Goal: Task Accomplishment & Management: Manage account settings

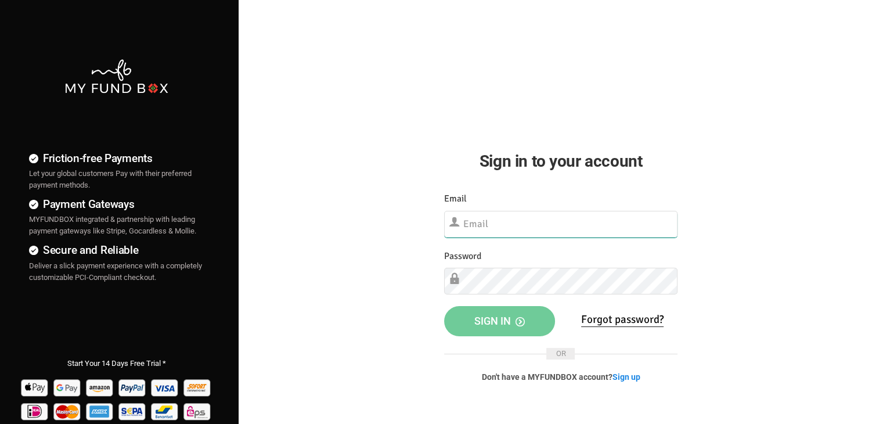
type input "[EMAIL_ADDRESS][DOMAIN_NAME]"
click at [479, 318] on span "Sign in" at bounding box center [499, 321] width 51 height 12
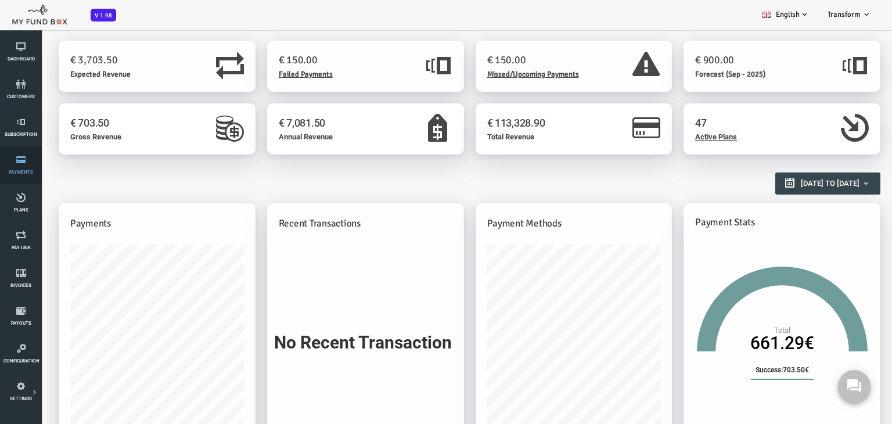
click at [20, 161] on icon at bounding box center [20, 159] width 35 height 9
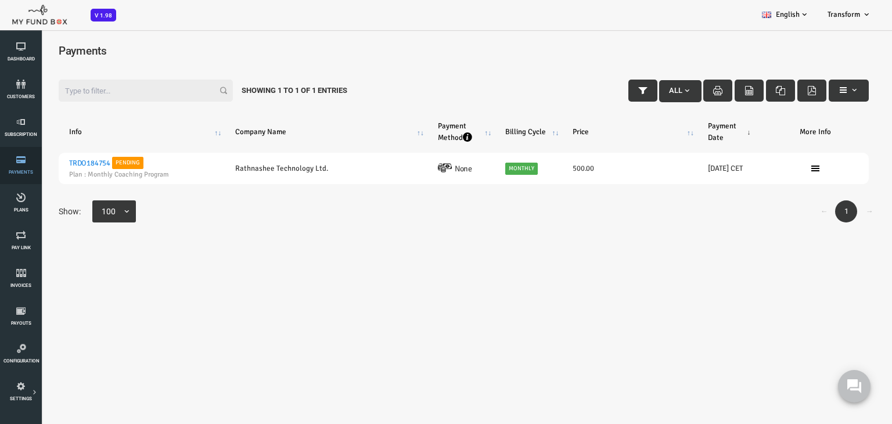
click at [26, 161] on icon at bounding box center [20, 159] width 35 height 9
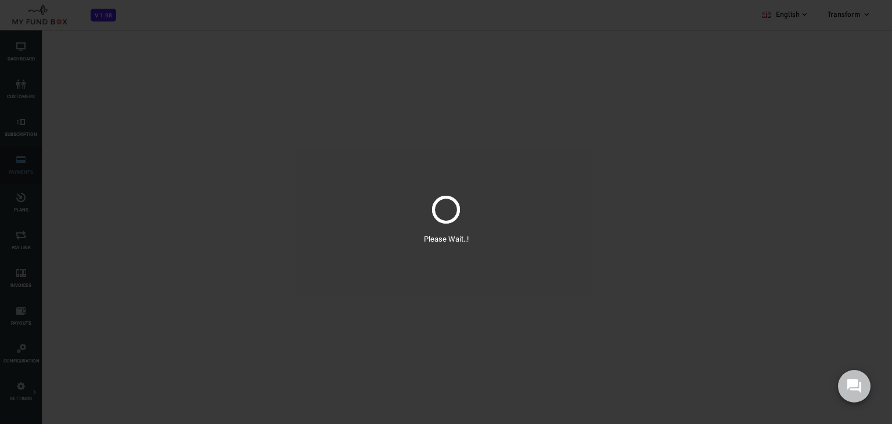
select select "100"
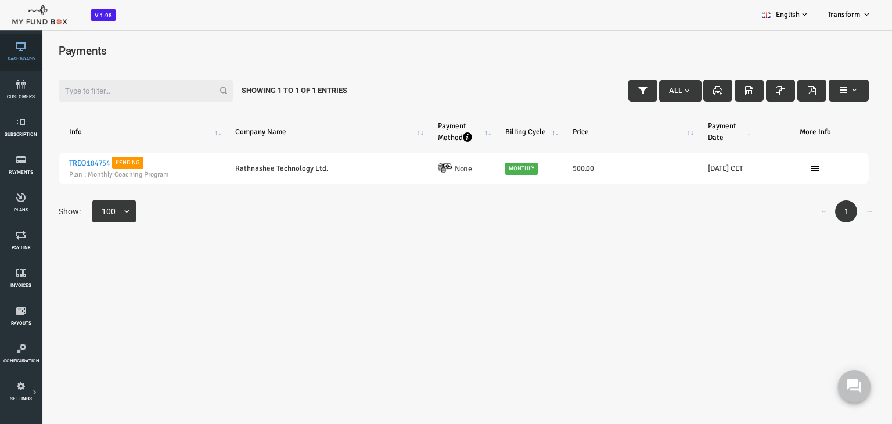
click at [21, 53] on link "Dashboard" at bounding box center [20, 52] width 35 height 37
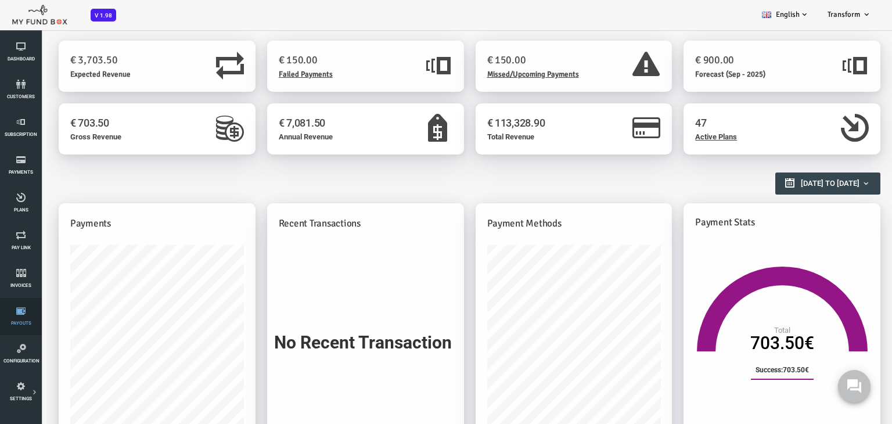
click at [20, 315] on link "Payouts" at bounding box center [20, 316] width 35 height 37
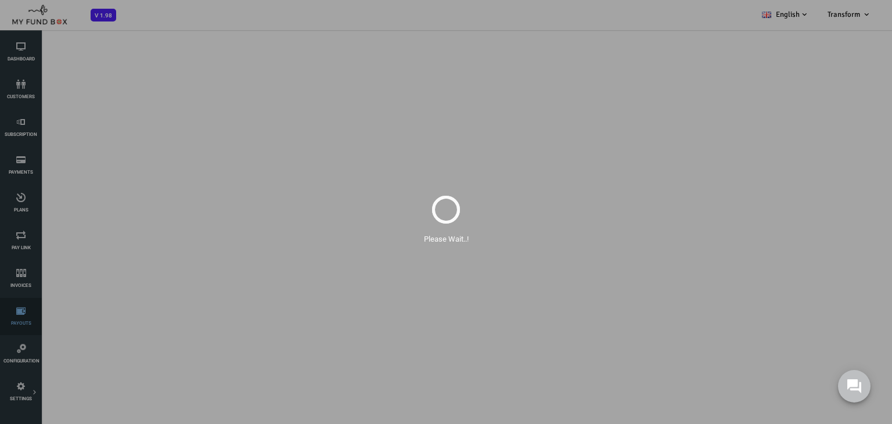
select select "100"
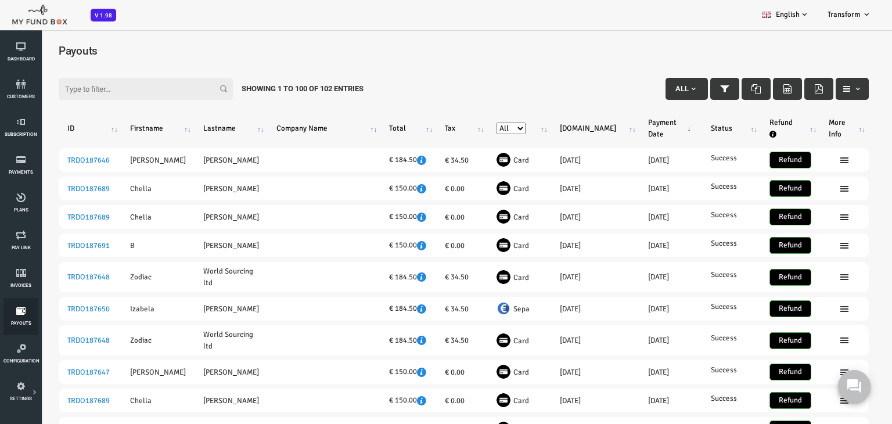
scroll to position [8, 0]
click at [653, 84] on span "button" at bounding box center [657, 88] width 9 height 9
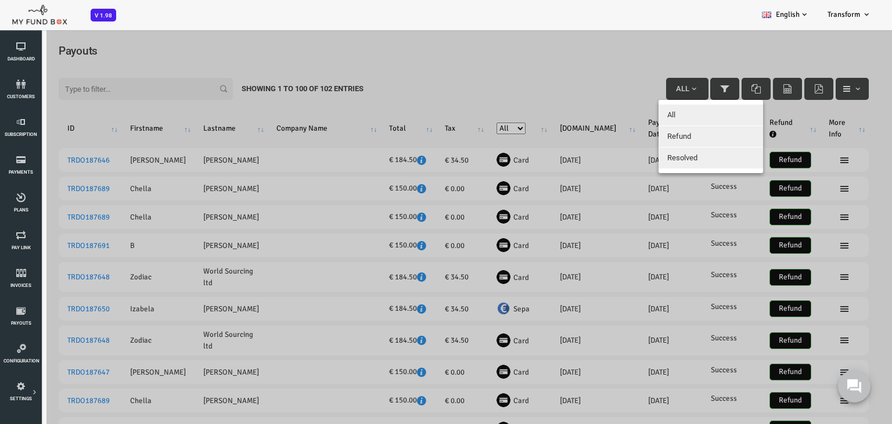
click at [633, 110] on span "All" at bounding box center [636, 114] width 8 height 9
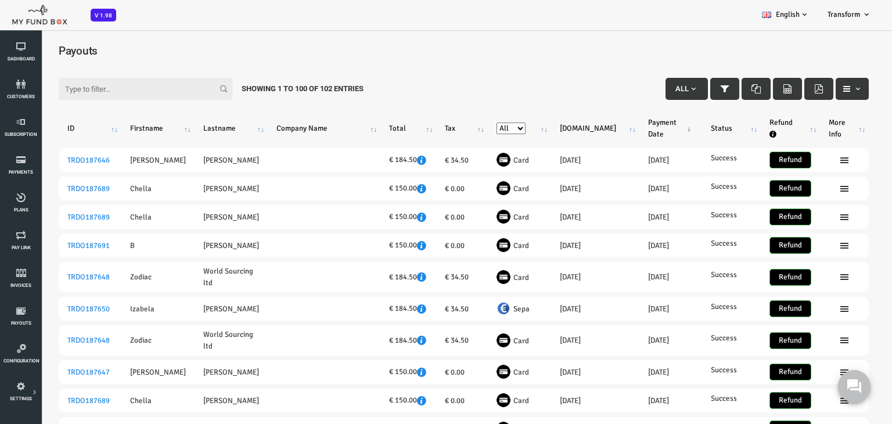
click at [516, 121] on th "All Card Sepa" at bounding box center [483, 128] width 63 height 30
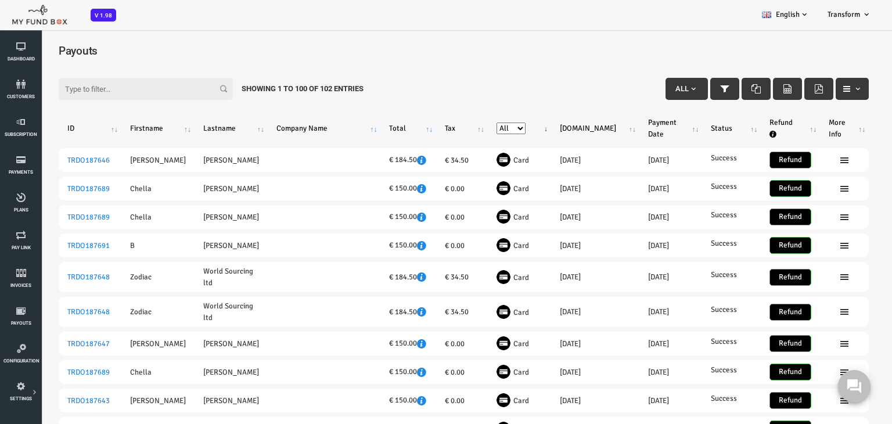
click at [516, 121] on th "All Card Sepa" at bounding box center [483, 128] width 63 height 30
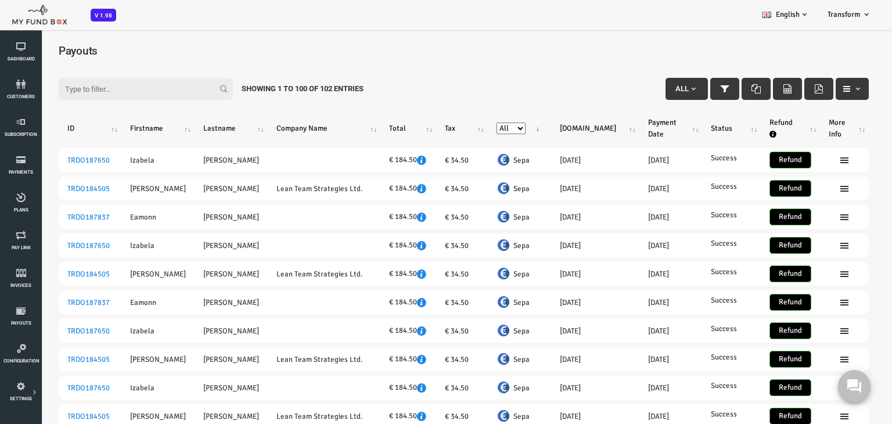
click at [592, 118] on th "Tr.date" at bounding box center [560, 128] width 88 height 30
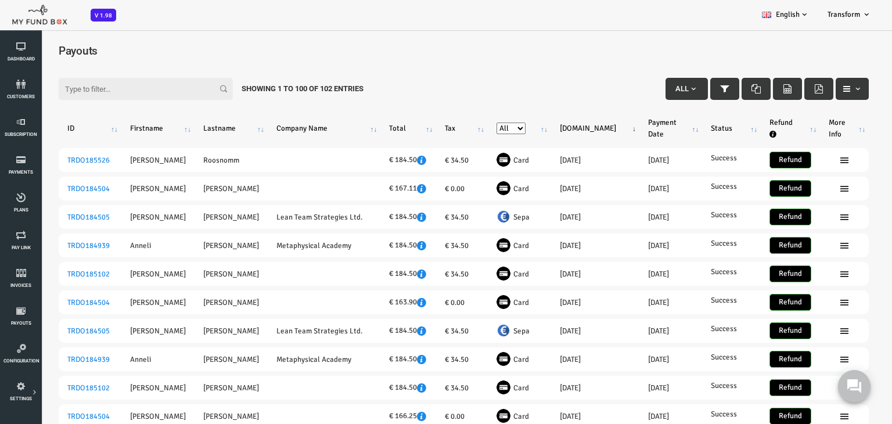
click at [592, 118] on th "Tr.date" at bounding box center [560, 128] width 88 height 30
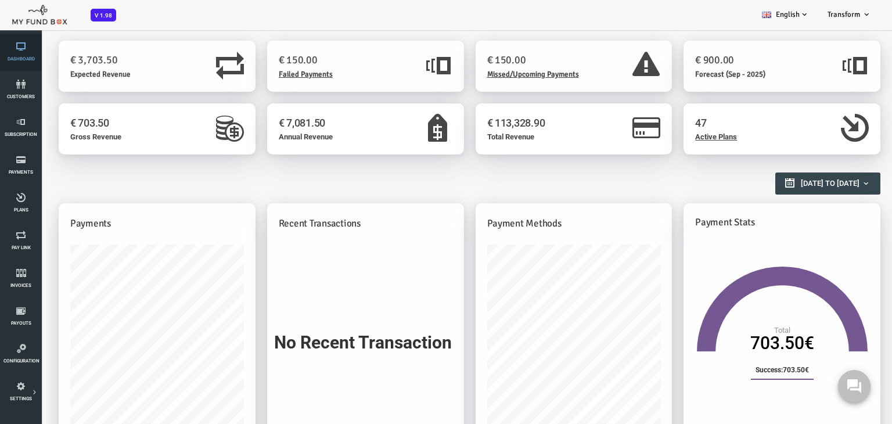
click at [0, 0] on span "Dashboard" at bounding box center [0, 0] width 0 height 0
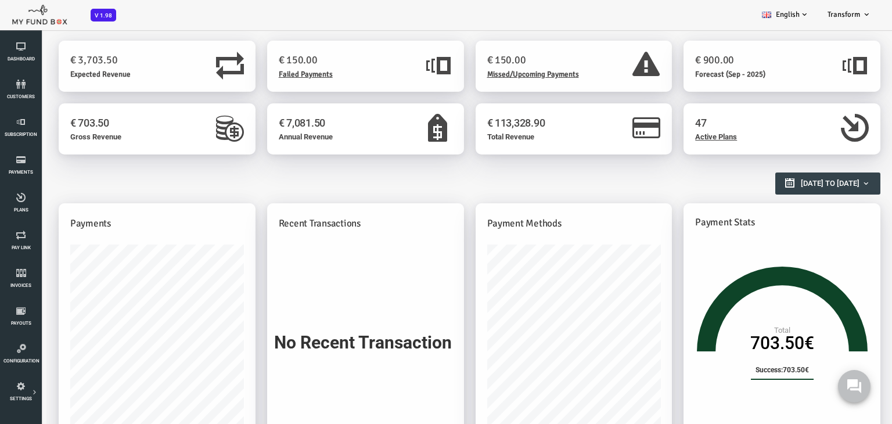
type input "01-08-2025"
type input "31-08-2025"
click at [830, 185] on b "button" at bounding box center [830, 183] width 9 height 9
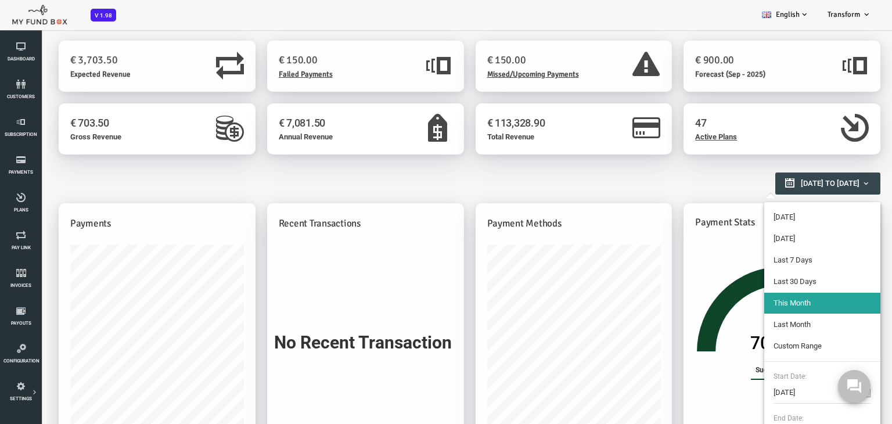
click at [847, 167] on div "Create Pay Link Create Payment Gateway Products & Plans Create € 3,703.50 Expec…" at bounding box center [428, 395] width 856 height 732
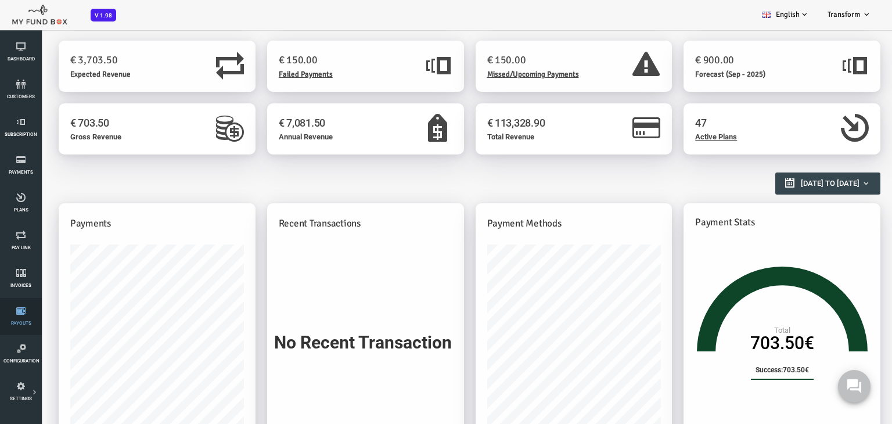
click at [21, 311] on icon at bounding box center [20, 310] width 35 height 9
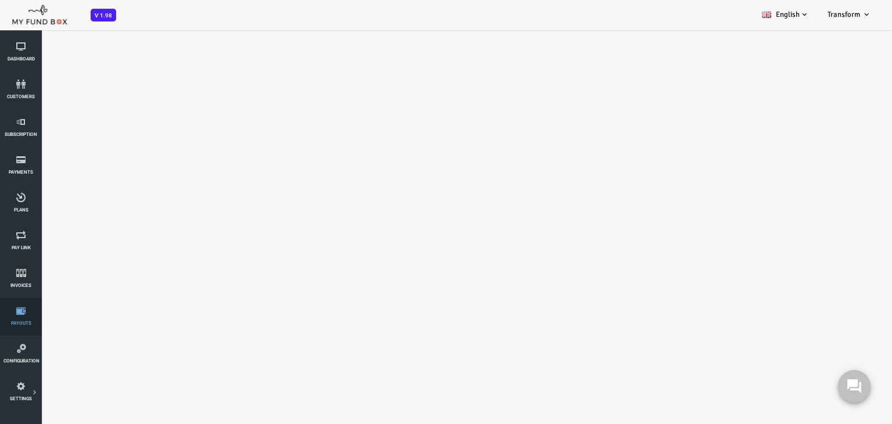
select select "100"
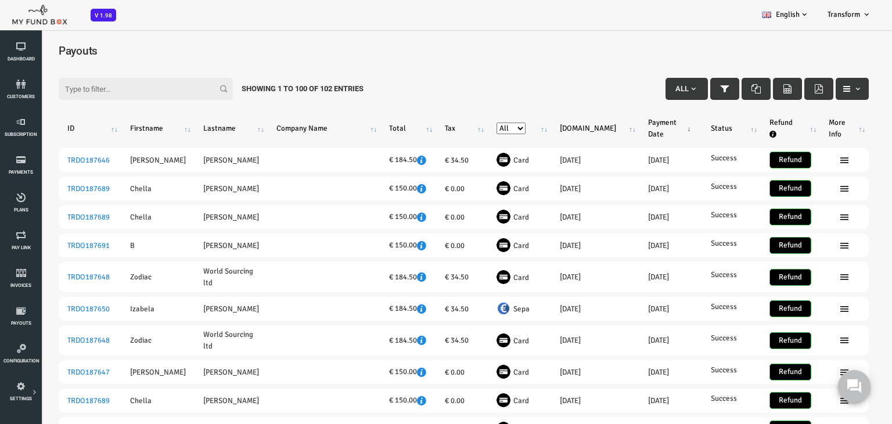
scroll to position [8, 0]
click at [771, 121] on th "Refund" at bounding box center [754, 128] width 59 height 30
click at [24, 168] on link "Payments" at bounding box center [20, 165] width 35 height 37
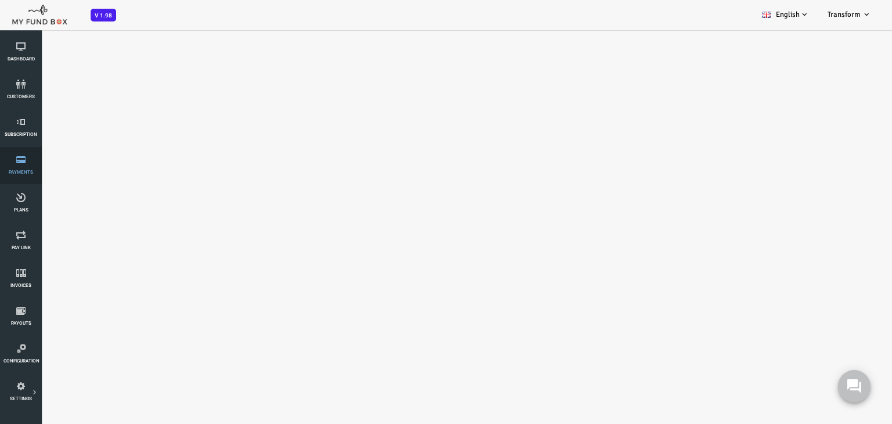
select select "100"
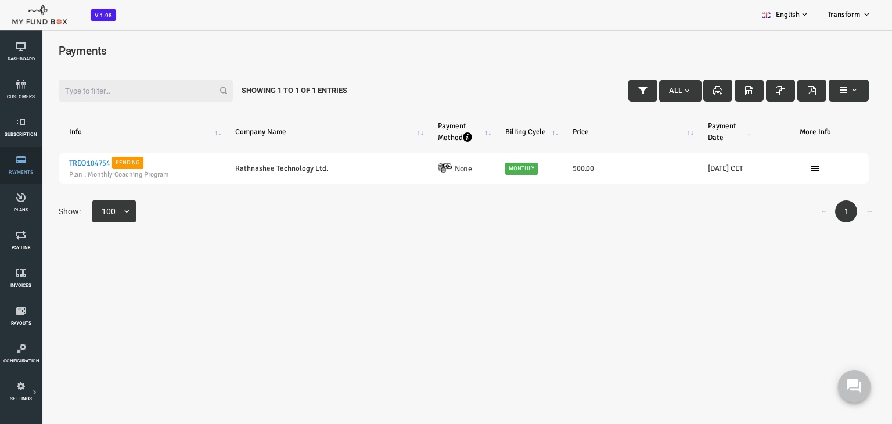
scroll to position [0, 0]
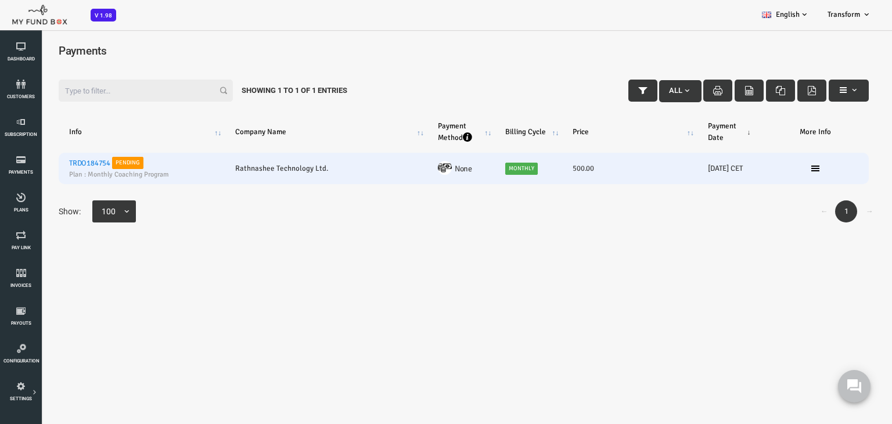
click at [47, 161] on link "TRDO184754" at bounding box center [54, 163] width 41 height 9
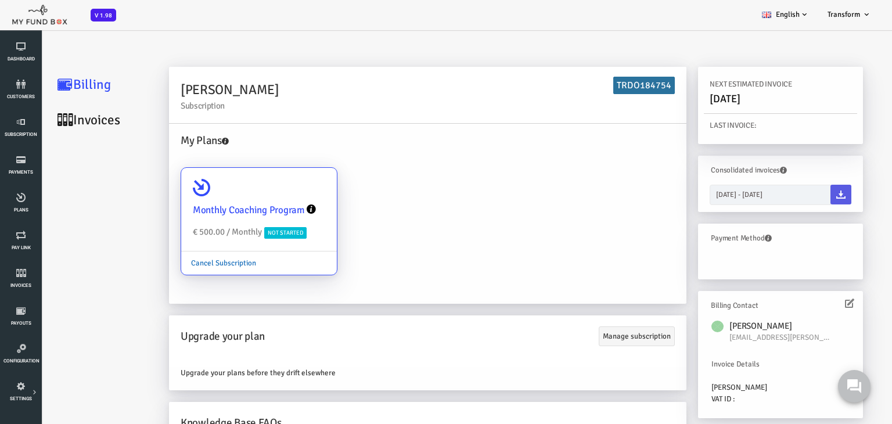
click at [183, 260] on link "Cancel Subscription" at bounding box center [188, 263] width 85 height 22
click at [275, 196] on input "Monthly Coaching Program € 500.00 / Monthly Not Started Cancel Subscription" at bounding box center [286, 183] width 23 height 23
radio input "true"
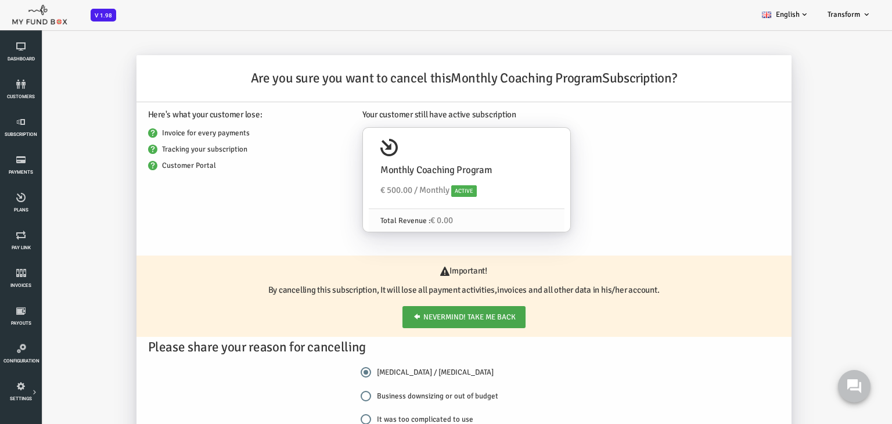
click at [412, 318] on span "Nevermind! Take me back" at bounding box center [434, 316] width 92 height 9
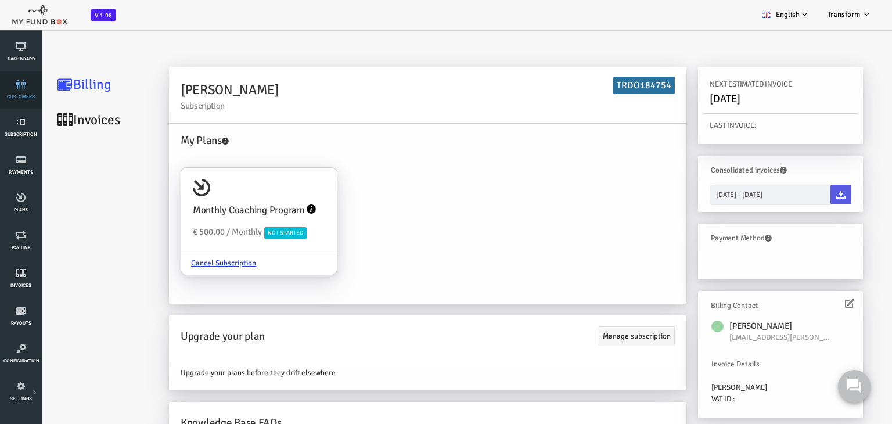
click at [0, 0] on span "customers" at bounding box center [0, 0] width 0 height 0
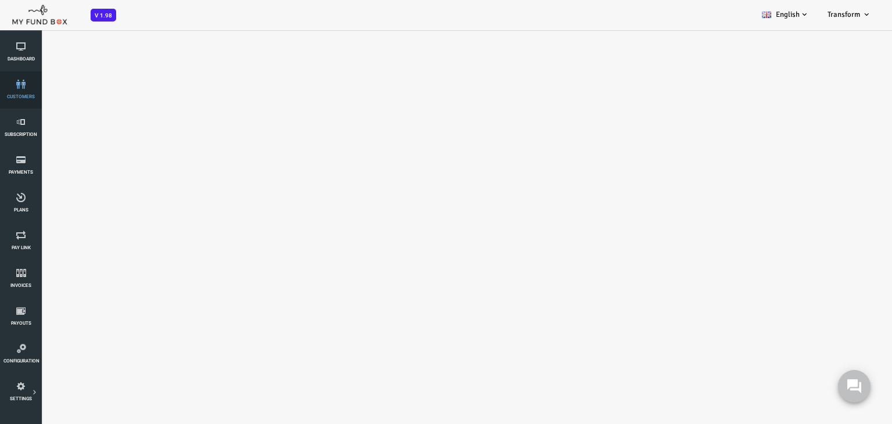
select select "100"
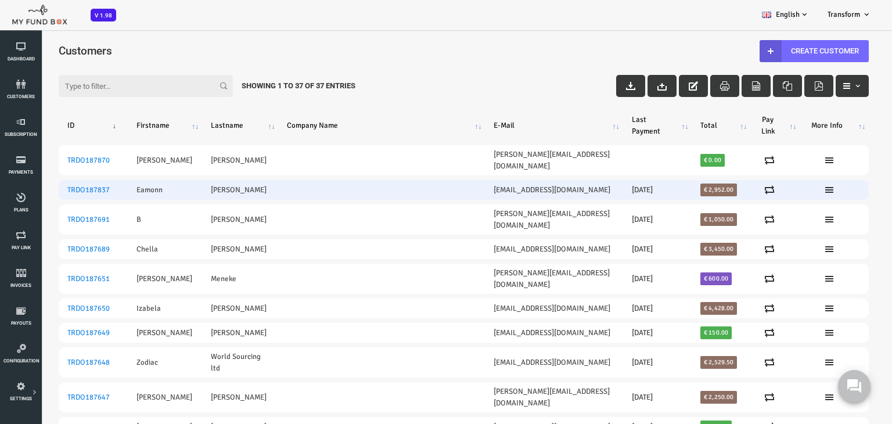
click at [191, 182] on td "Walsh" at bounding box center [205, 190] width 76 height 20
click at [56, 185] on link "TRDO187837" at bounding box center [53, 189] width 42 height 9
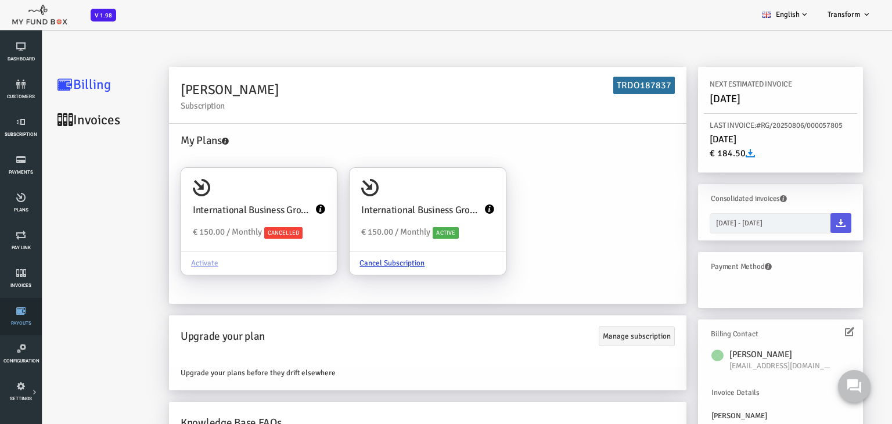
click at [19, 315] on icon at bounding box center [20, 310] width 35 height 9
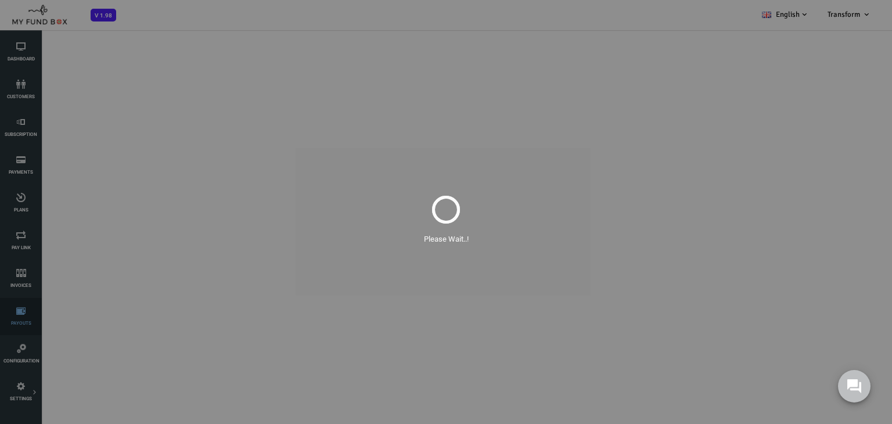
select select "100"
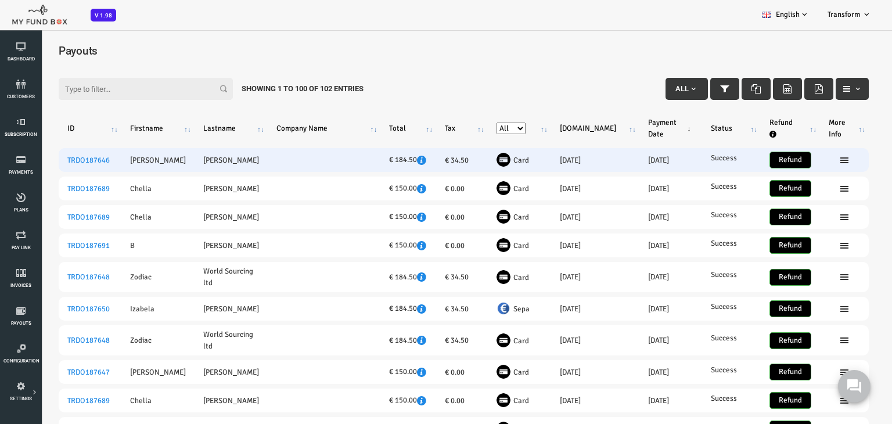
click at [752, 156] on input "Refund" at bounding box center [755, 160] width 42 height 17
checkbox input "true"
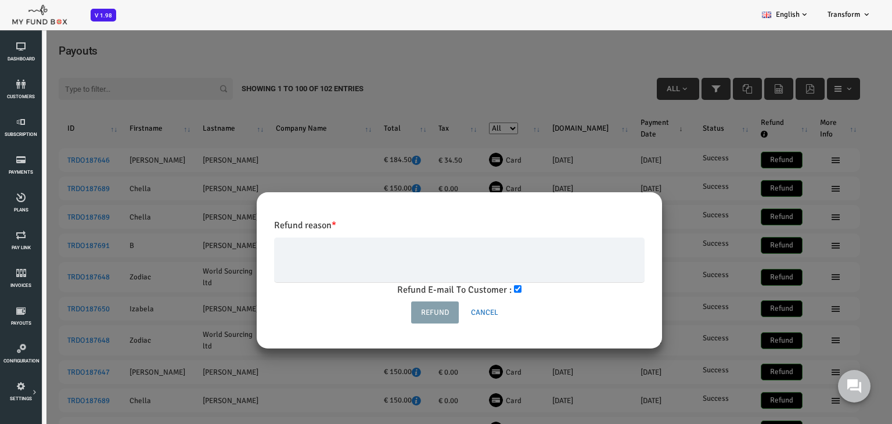
click at [448, 309] on input "button" at bounding box center [449, 312] width 47 height 22
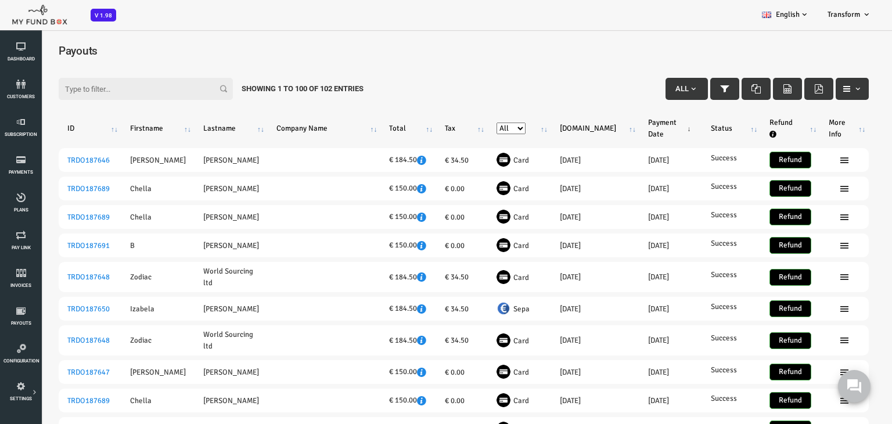
click at [643, 129] on th "Payment Date" at bounding box center [635, 128] width 63 height 30
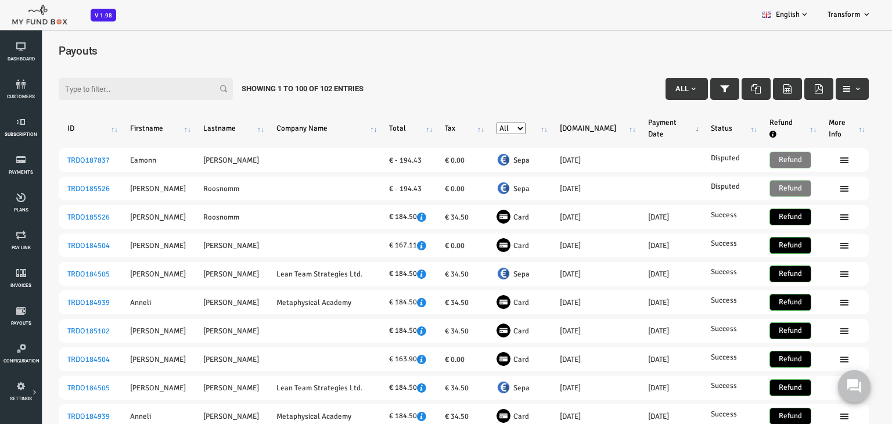
scroll to position [8, 0]
click at [23, 91] on link "customers" at bounding box center [20, 89] width 35 height 37
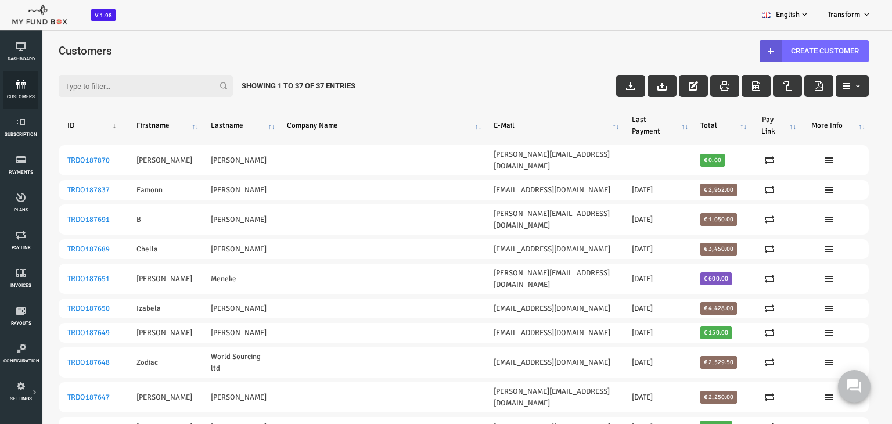
scroll to position [13, 0]
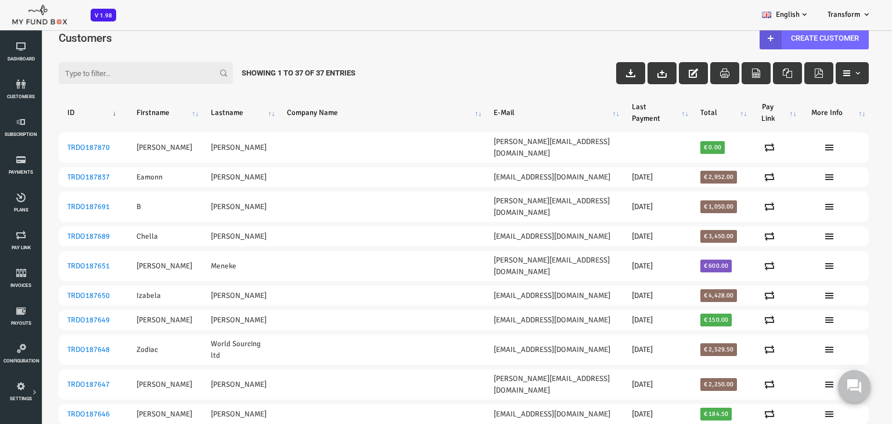
click at [107, 80] on input "Filter:" at bounding box center [110, 73] width 174 height 22
click at [26, 91] on link "customers" at bounding box center [20, 89] width 35 height 37
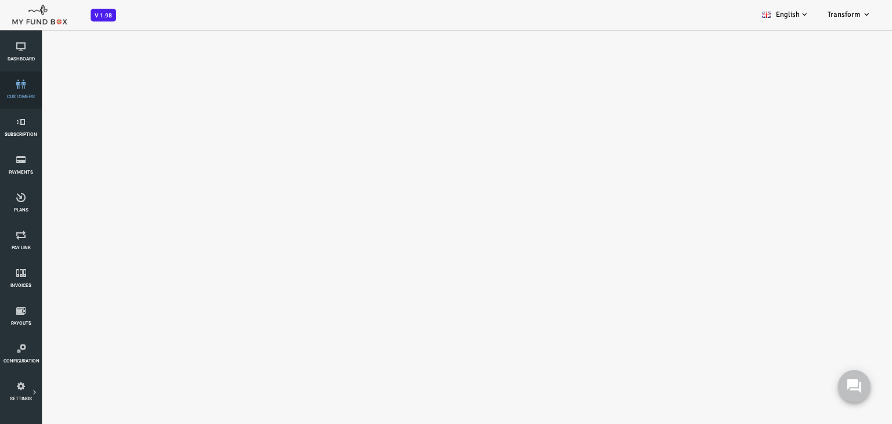
select select "100"
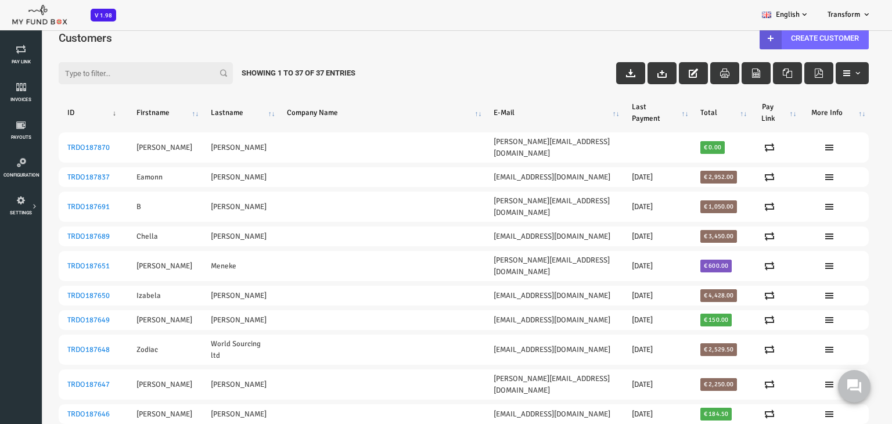
click at [111, 76] on input "Filter:" at bounding box center [110, 73] width 174 height 22
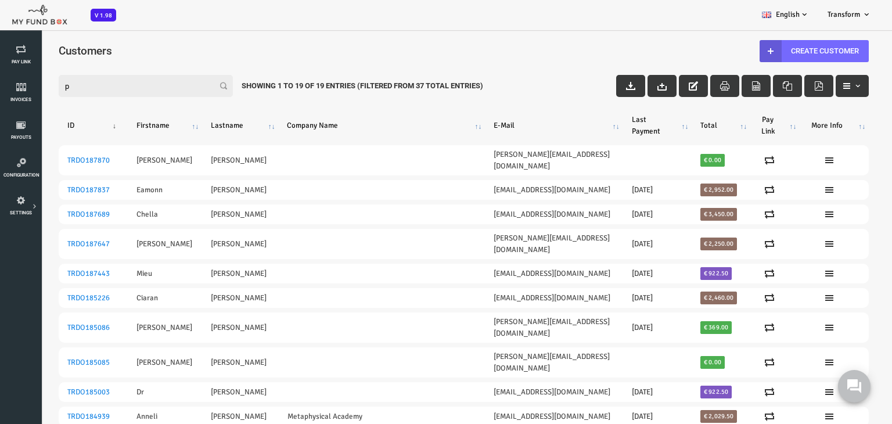
scroll to position [0, 0]
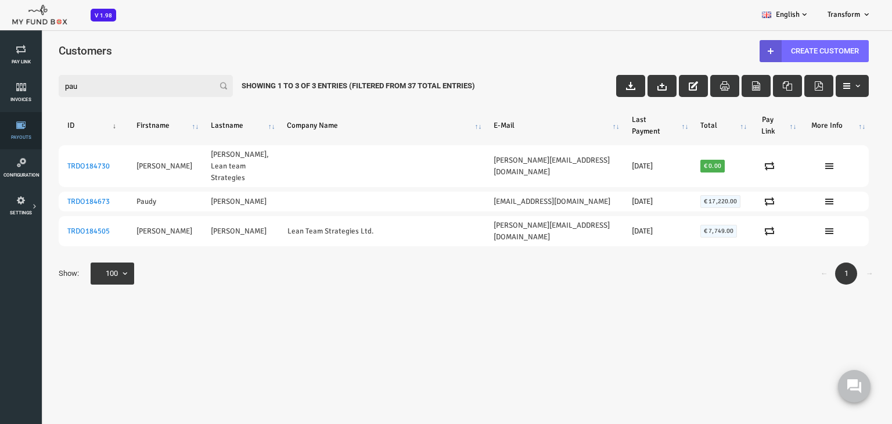
type input "pau"
click at [20, 127] on icon at bounding box center [20, 124] width 35 height 9
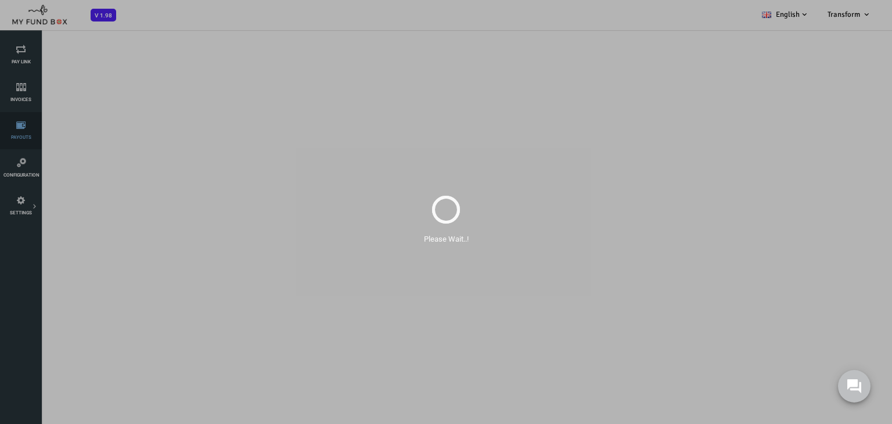
select select "100"
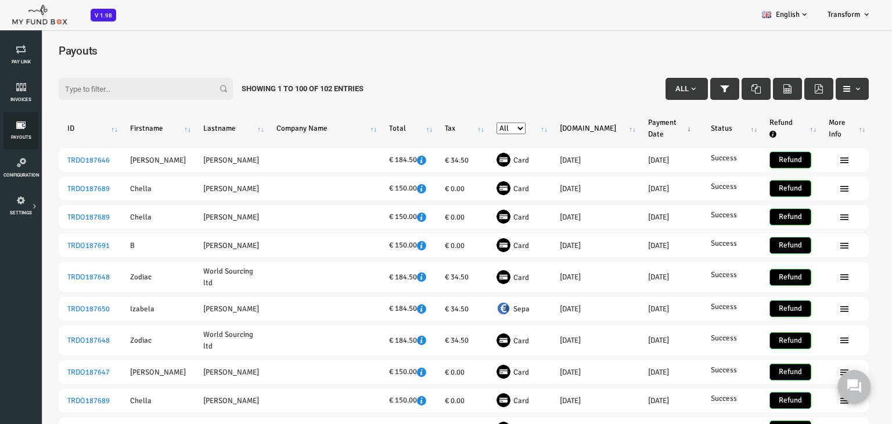
scroll to position [186, 0]
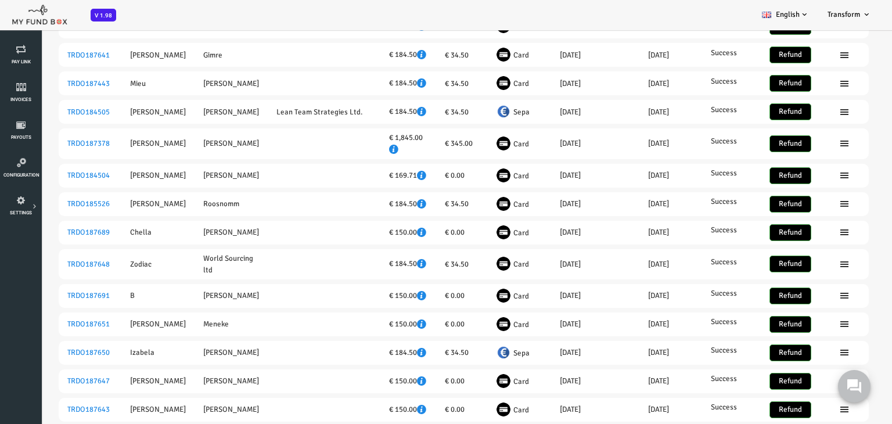
scroll to position [1254, 0]
